Goal: Navigation & Orientation: Find specific page/section

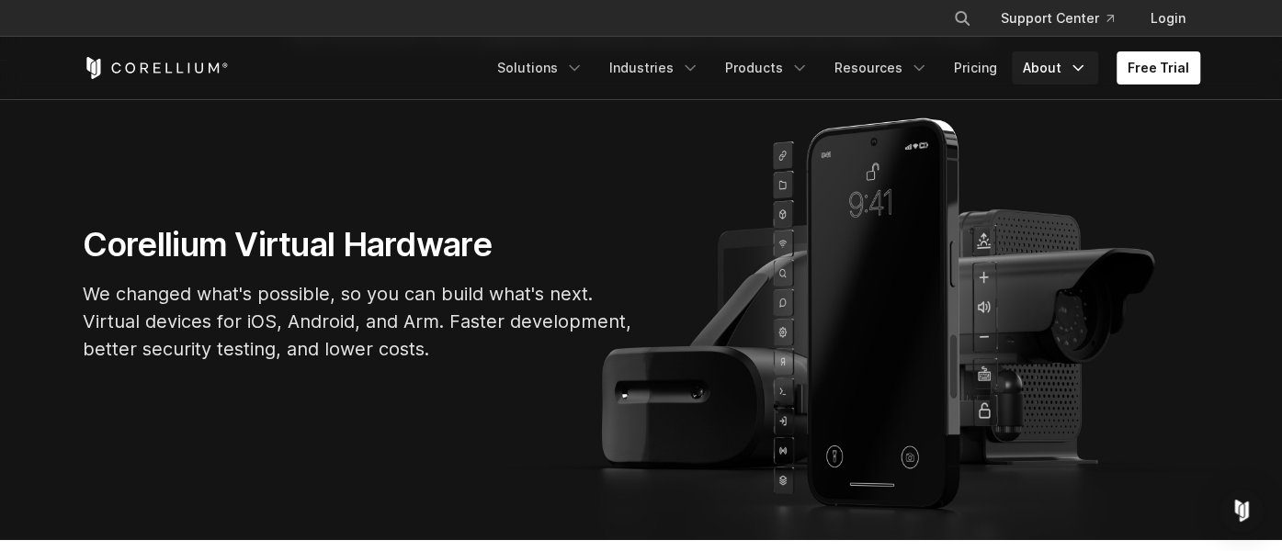
click at [1059, 64] on link "About" at bounding box center [1055, 67] width 86 height 33
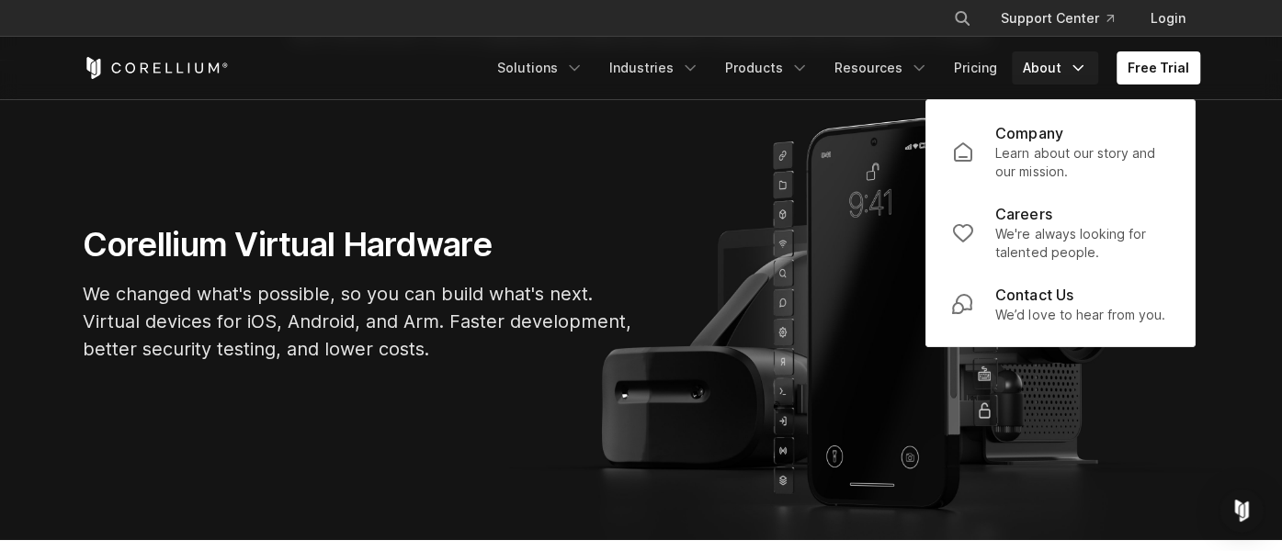
click at [1043, 142] on p "Company" at bounding box center [1028, 133] width 67 height 22
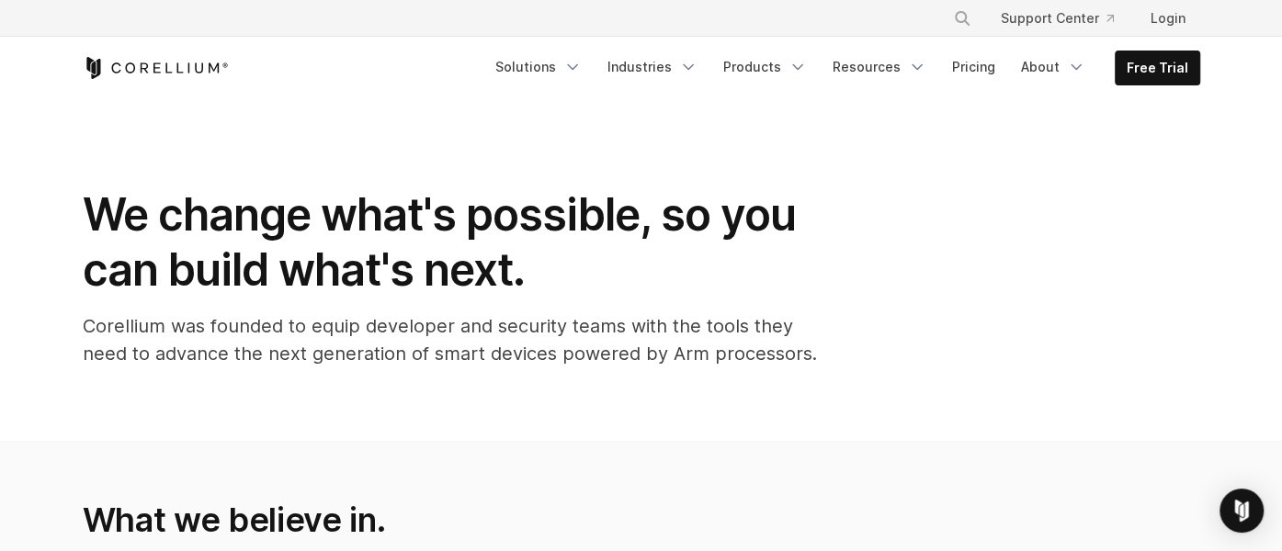
click at [172, 55] on div "Free Trial Solutions" at bounding box center [642, 68] width 1118 height 63
click at [164, 70] on icon "Corellium Home" at bounding box center [156, 68] width 146 height 22
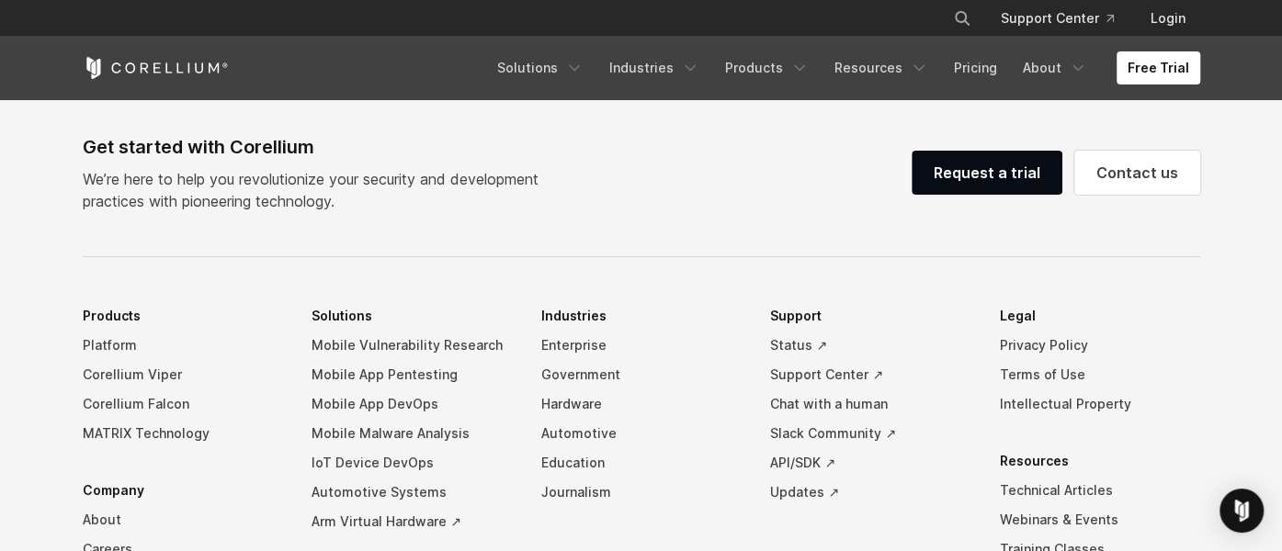
scroll to position [4044, 0]
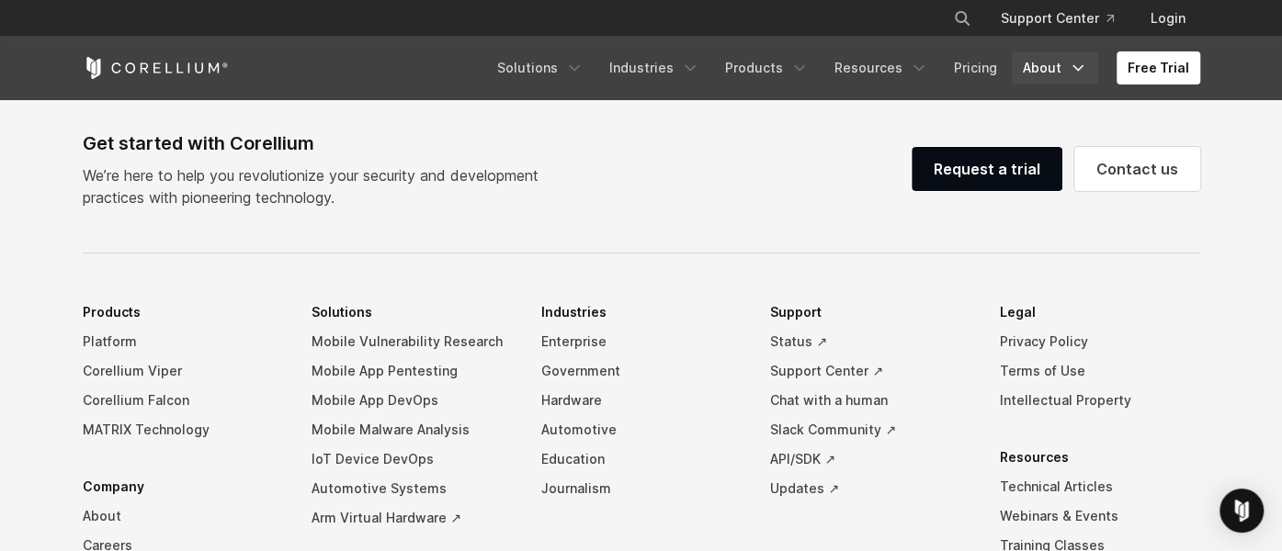
click at [1059, 73] on link "About" at bounding box center [1055, 67] width 86 height 33
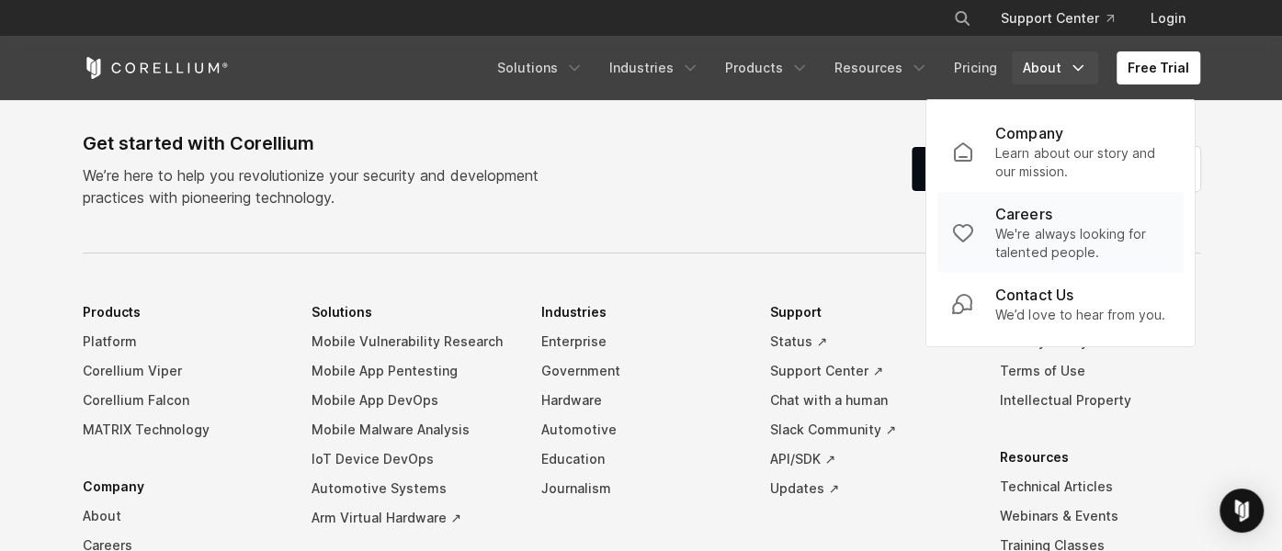
click at [1021, 222] on p "Careers" at bounding box center [1023, 214] width 56 height 22
